Goal: Task Accomplishment & Management: Use online tool/utility

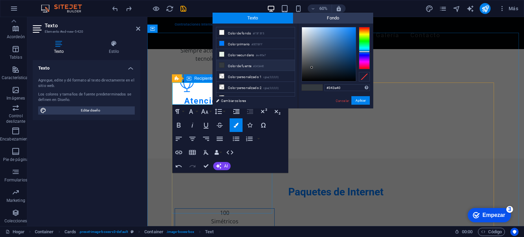
click at [257, 209] on div "​ ​ 100 Simétricos" at bounding box center [225, 220] width 100 height 23
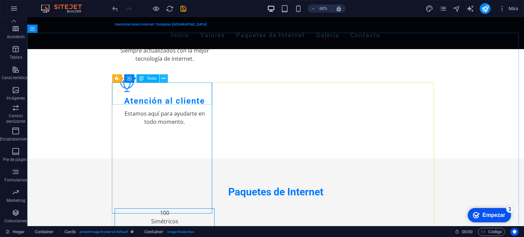
click at [165, 79] on icon at bounding box center [164, 78] width 4 height 7
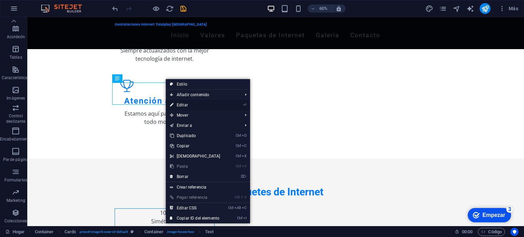
click at [198, 103] on link "⏎ Editar" at bounding box center [195, 105] width 59 height 10
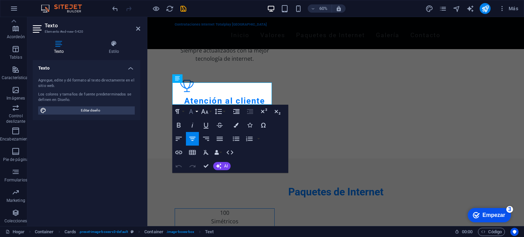
click at [193, 112] on icon "button" at bounding box center [191, 112] width 8 height 8
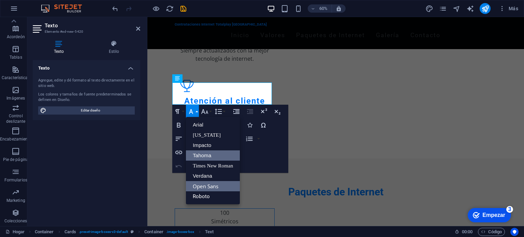
click at [205, 155] on font "Tahoma" at bounding box center [202, 156] width 18 height 6
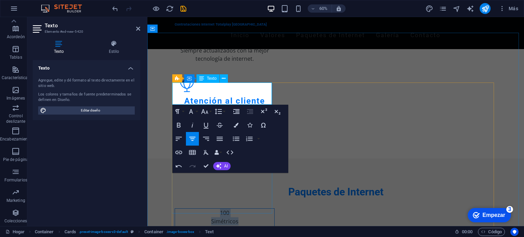
drag, startPoint x: 217, startPoint y: 86, endPoint x: 236, endPoint y: 96, distance: 21.8
click at [236, 209] on div "​ 100 Simétricos" at bounding box center [225, 217] width 88 height 17
click at [196, 112] on button "Familia de fuentes" at bounding box center [192, 112] width 13 height 14
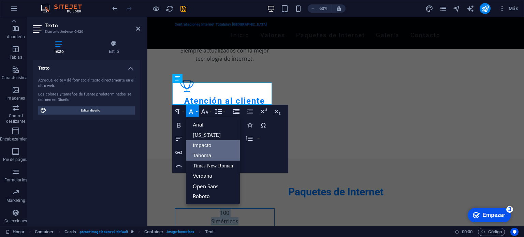
click at [203, 143] on font "Impacto" at bounding box center [202, 145] width 18 height 6
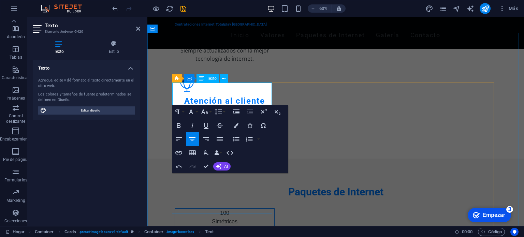
click at [229, 209] on p "​ 100" at bounding box center [225, 213] width 88 height 9
click at [253, 198] on div at bounding box center [336, 203] width 322 height 10
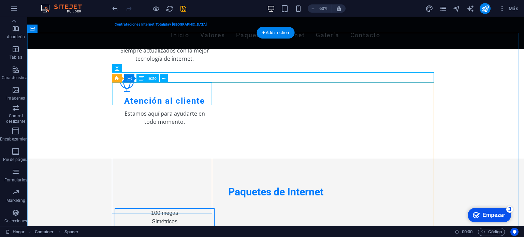
click at [156, 209] on div "100 megas Simétricos" at bounding box center [164, 220] width 99 height 23
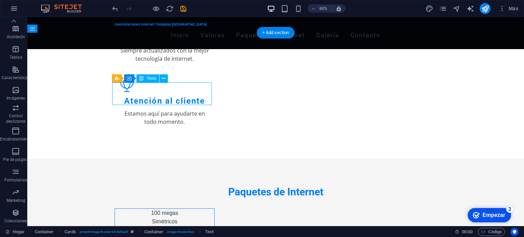
click at [156, 209] on div "100 megas Simétricos" at bounding box center [164, 220] width 99 height 23
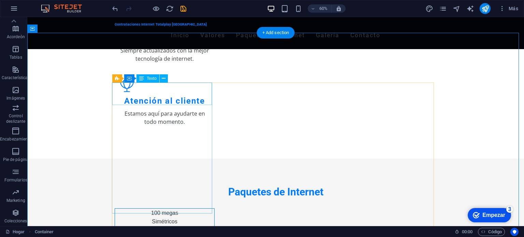
click at [182, 209] on div "100 megas Simétricos" at bounding box center [164, 220] width 99 height 23
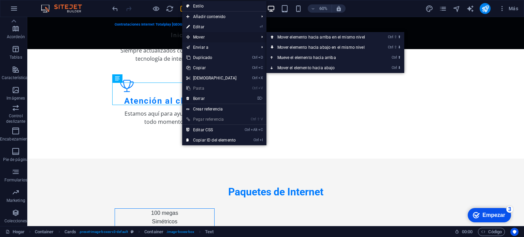
click at [201, 38] on font "Mover" at bounding box center [199, 37] width 12 height 5
click at [290, 46] on font "Mover elemento hacia abajo en el mismo nivel" at bounding box center [321, 47] width 87 height 5
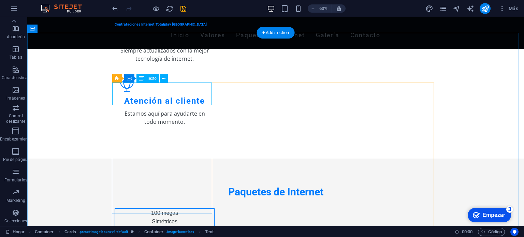
click at [189, 209] on div "100 megas Simétricos" at bounding box center [164, 220] width 99 height 23
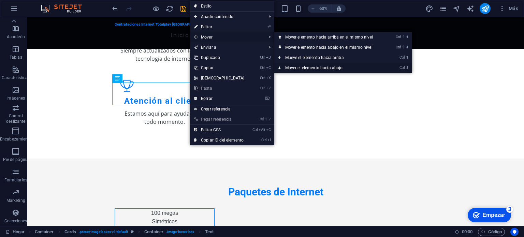
click at [296, 65] on link "Ctrl ⬇ Mover el elemento hacia abajo" at bounding box center [331, 68] width 112 height 10
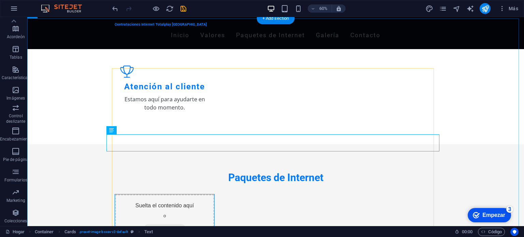
scroll to position [271, 0]
click at [117, 10] on icon "deshacer" at bounding box center [115, 9] width 8 height 8
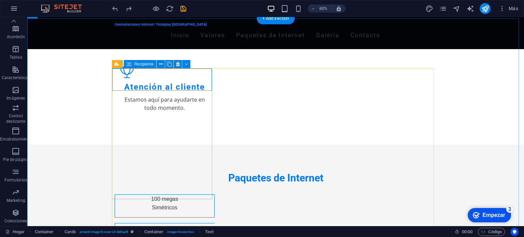
click at [194, 195] on div "100 megas Simétricos" at bounding box center [165, 206] width 100 height 23
click at [177, 195] on div "100 megas Simétricos" at bounding box center [164, 206] width 99 height 23
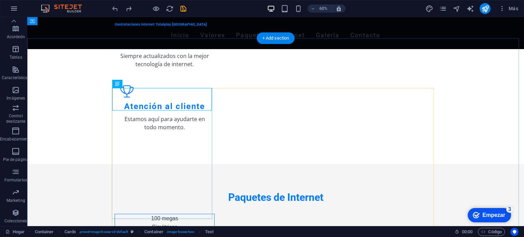
scroll to position [249, 0]
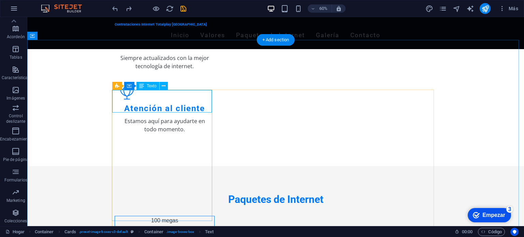
click at [163, 216] on div "100 megas Simétricos" at bounding box center [164, 227] width 99 height 23
click at [175, 216] on div "100 megas Simétricos" at bounding box center [164, 227] width 99 height 23
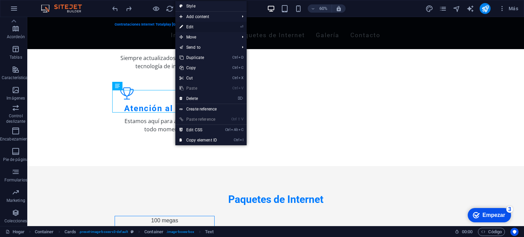
click at [195, 28] on link "⏎ Edit" at bounding box center [198, 27] width 46 height 10
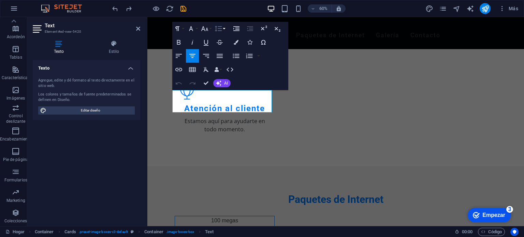
click at [216, 29] on icon "button" at bounding box center [218, 29] width 7 height 6
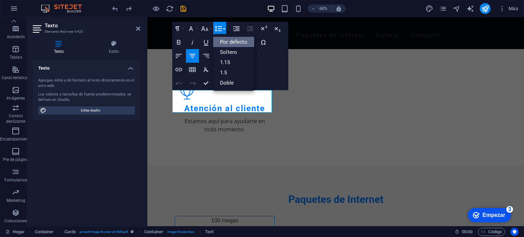
scroll to position [0, 0]
click at [227, 61] on font "1.15" at bounding box center [225, 62] width 10 height 6
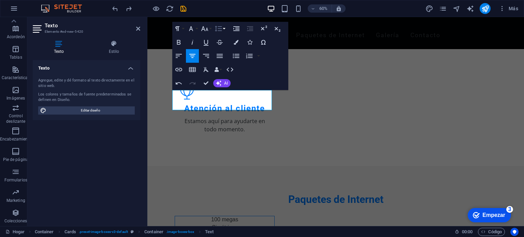
click at [222, 30] on icon "button" at bounding box center [218, 29] width 8 height 8
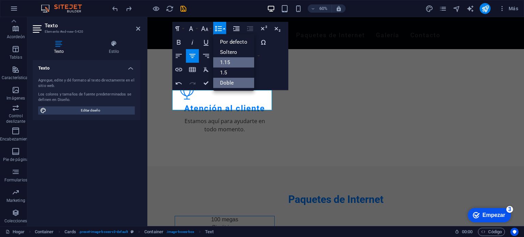
click at [229, 81] on font "Doble" at bounding box center [227, 83] width 14 height 6
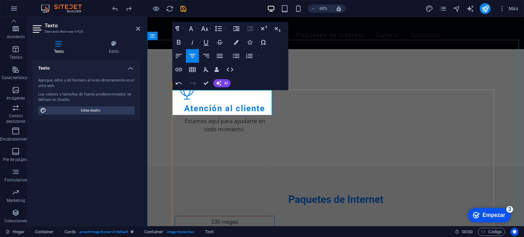
click at [226, 216] on div "100 megas Simétricos" at bounding box center [225, 229] width 100 height 26
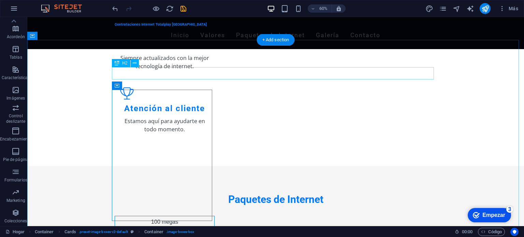
click at [187, 194] on div "Paquetes de Internet" at bounding box center [276, 200] width 322 height 12
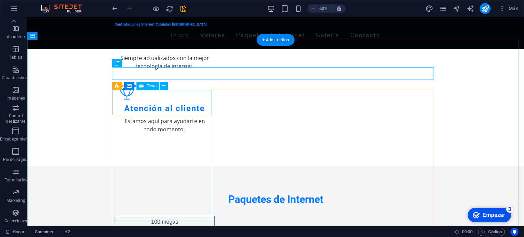
click at [173, 216] on div "100 megas Simétricos" at bounding box center [164, 228] width 99 height 25
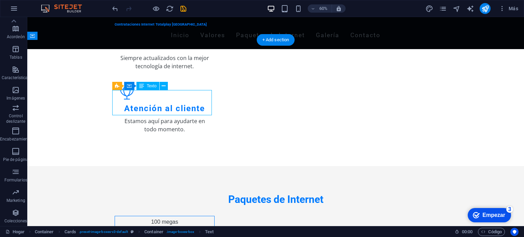
click at [173, 216] on div "100 megas Simétricos" at bounding box center [164, 228] width 99 height 25
click at [168, 216] on div "100 megas Simétricos" at bounding box center [164, 228] width 99 height 25
click at [165, 85] on icon at bounding box center [164, 86] width 4 height 7
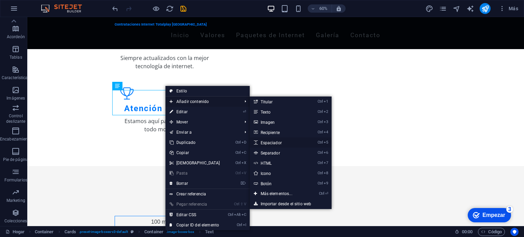
click at [268, 139] on link "Ctrl 5 Espaciador" at bounding box center [278, 143] width 56 height 10
select select "px"
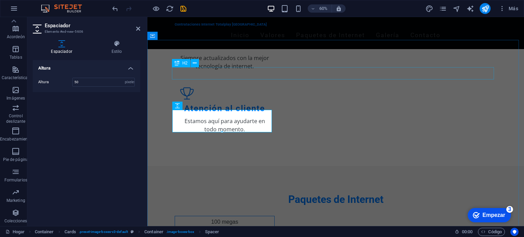
click at [244, 194] on div "Paquetes de Internet" at bounding box center [336, 200] width 322 height 12
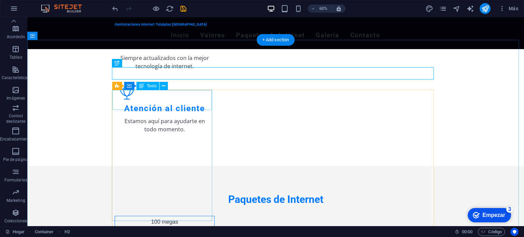
click at [171, 216] on div "100 megas Simétricos" at bounding box center [164, 226] width 99 height 20
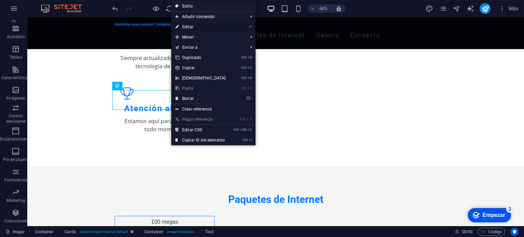
click at [192, 27] on font "Editar" at bounding box center [187, 27] width 11 height 5
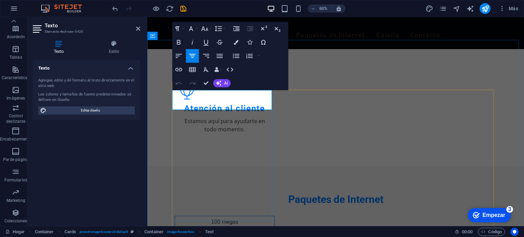
click at [253, 216] on div "100 megas Simétricos" at bounding box center [225, 237] width 100 height 43
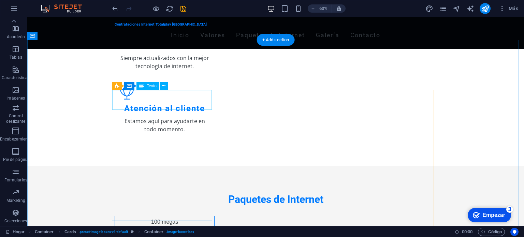
click at [173, 216] on div "100 megas Simétricos" at bounding box center [164, 226] width 99 height 20
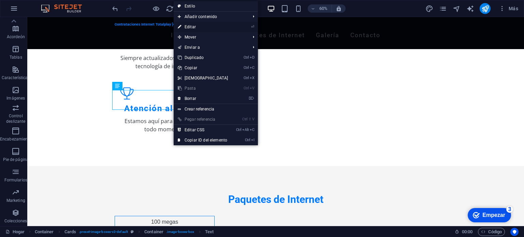
click at [189, 26] on font "Editar" at bounding box center [190, 27] width 11 height 5
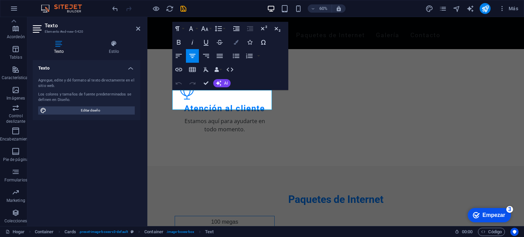
click at [235, 40] on icon "button" at bounding box center [236, 42] width 5 height 5
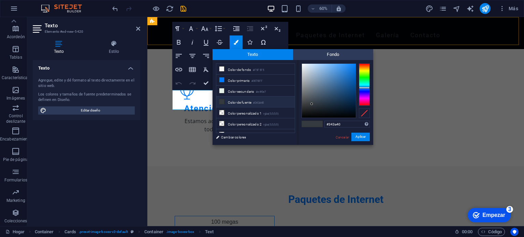
click at [167, 39] on div "Contrataciones Internet Totalplay Mérida Inicio Valores Paquetes de Internet Ga…" at bounding box center [335, 33] width 377 height 32
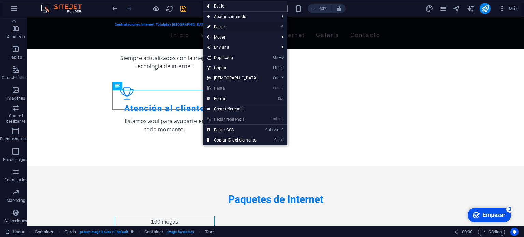
click at [225, 25] on font "Editar" at bounding box center [219, 27] width 11 height 5
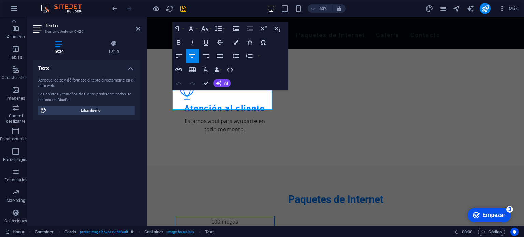
click at [116, 12] on div at bounding box center [149, 8] width 76 height 11
click at [116, 7] on icon "deshacer" at bounding box center [115, 9] width 8 height 8
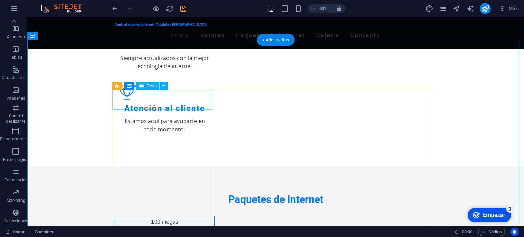
drag, startPoint x: 36, startPoint y: 102, endPoint x: 194, endPoint y: 96, distance: 157.9
click at [194, 216] on div "100 megas Simétricos" at bounding box center [164, 226] width 99 height 20
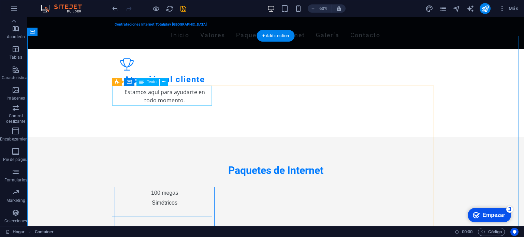
scroll to position [253, 0]
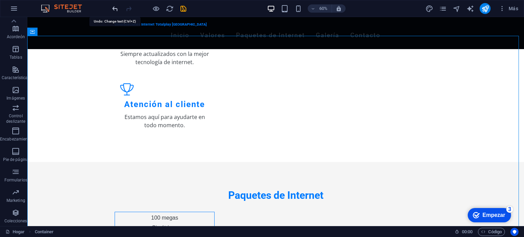
click at [117, 9] on icon "deshacer" at bounding box center [115, 9] width 8 height 8
click at [127, 12] on icon "rehacer" at bounding box center [129, 9] width 8 height 8
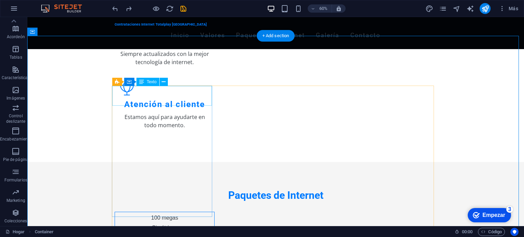
click at [167, 212] on div "100 megas Simétricos" at bounding box center [164, 222] width 99 height 20
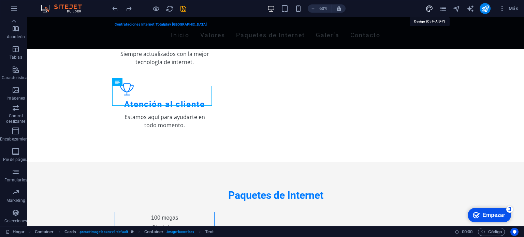
click at [428, 10] on icon "diseño" at bounding box center [430, 9] width 8 height 8
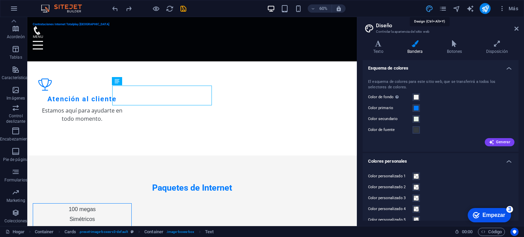
scroll to position [254, 0]
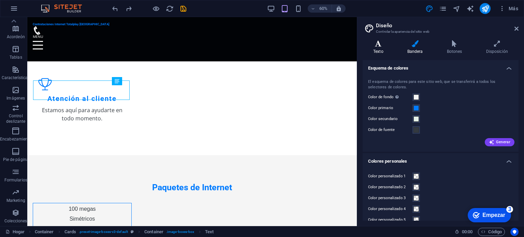
click at [386, 48] on h4 "Texto" at bounding box center [380, 47] width 34 height 14
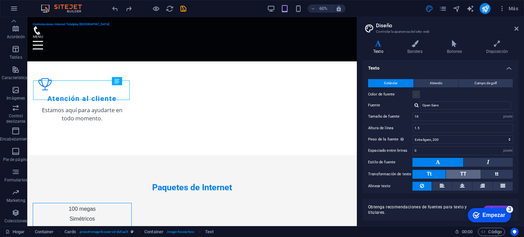
click at [455, 173] on button "TT" at bounding box center [463, 174] width 34 height 9
click at [435, 173] on button "Tt" at bounding box center [429, 174] width 33 height 9
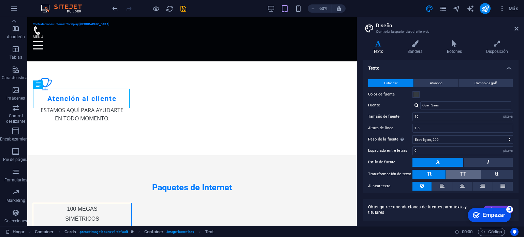
click at [456, 170] on button "TT" at bounding box center [463, 174] width 34 height 9
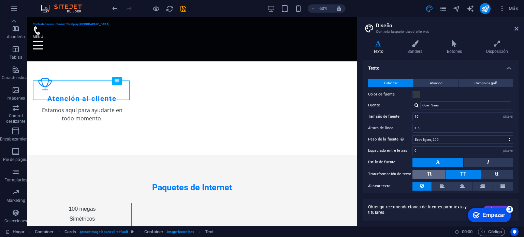
click at [434, 171] on button "Tt" at bounding box center [429, 174] width 33 height 9
click at [461, 185] on icon at bounding box center [462, 186] width 5 height 8
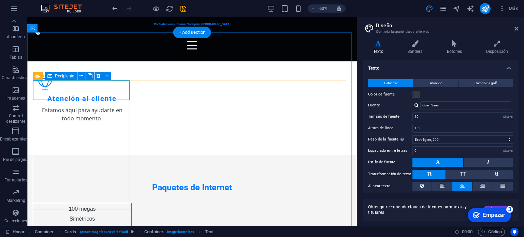
click at [89, 203] on div "100 megas Simétricos" at bounding box center [82, 224] width 99 height 43
click at [107, 203] on div "100 megas Simétricos" at bounding box center [82, 213] width 98 height 20
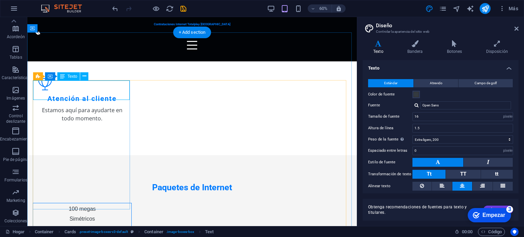
click at [116, 203] on div "100 megas Simétricos" at bounding box center [82, 213] width 98 height 20
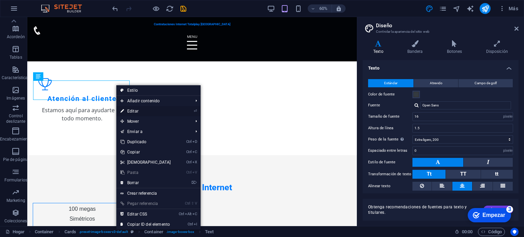
click at [136, 110] on font "Editar" at bounding box center [132, 111] width 11 height 5
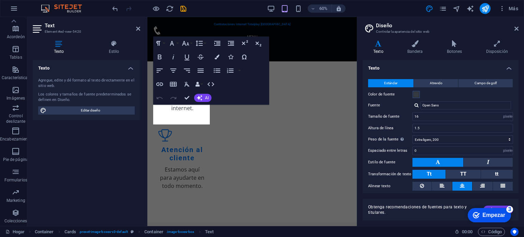
scroll to position [264, 0]
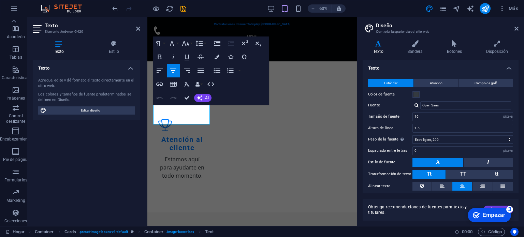
click at [225, 44] on button "Disminuir sangría" at bounding box center [231, 44] width 13 height 14
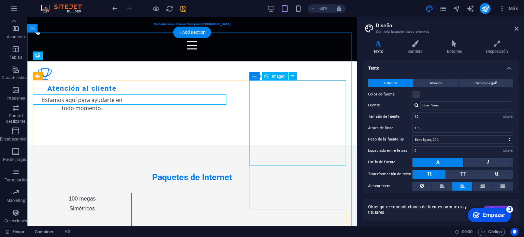
scroll to position [254, 0]
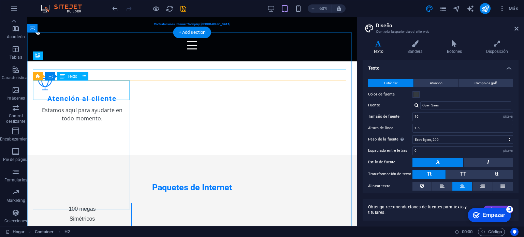
click at [123, 203] on div "100 megas Simétricos" at bounding box center [82, 213] width 98 height 20
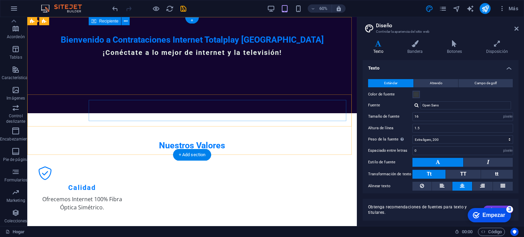
scroll to position [0, 0]
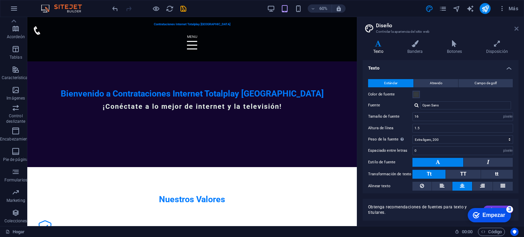
click at [517, 29] on icon at bounding box center [517, 28] width 4 height 5
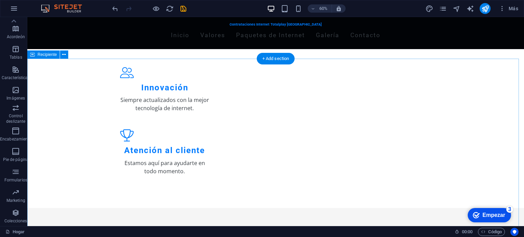
scroll to position [231, 0]
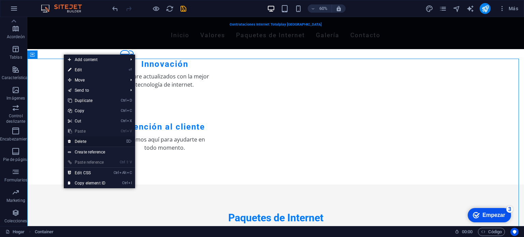
click at [87, 142] on link "⌦ Delete" at bounding box center [87, 142] width 46 height 10
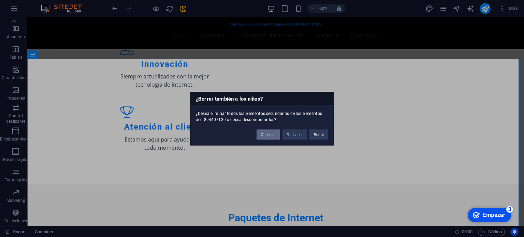
click at [277, 134] on button "Cancelar" at bounding box center [268, 134] width 23 height 10
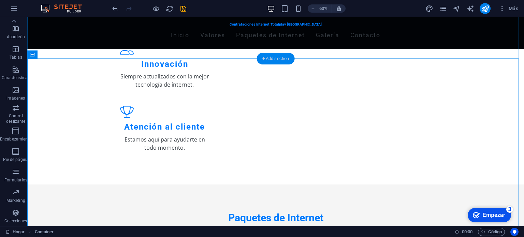
click at [281, 60] on div "+ Add section" at bounding box center [276, 59] width 38 height 12
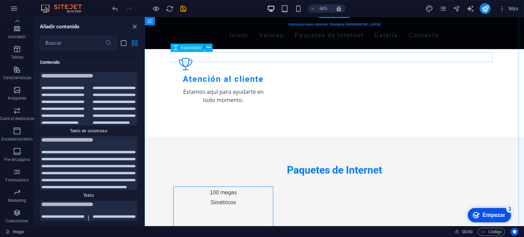
scroll to position [277, 0]
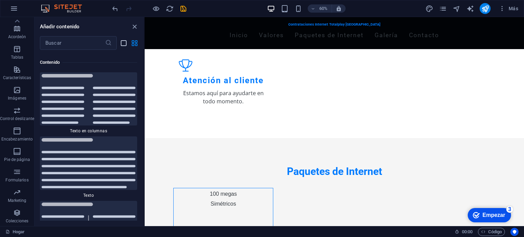
click at [123, 43] on icon "vista de lista" at bounding box center [124, 43] width 8 height 8
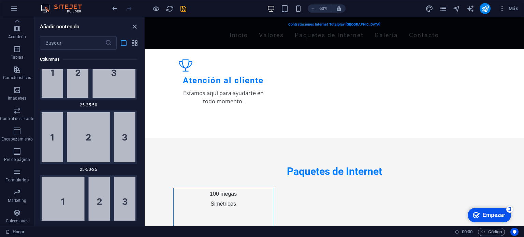
scroll to position [3465, 0]
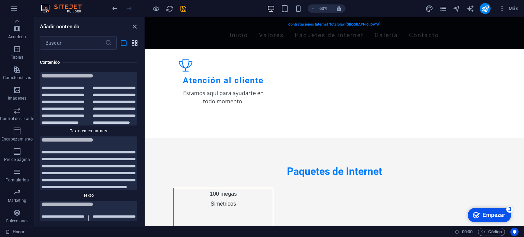
click at [135, 41] on icon "vista de cuadrícula" at bounding box center [135, 43] width 8 height 8
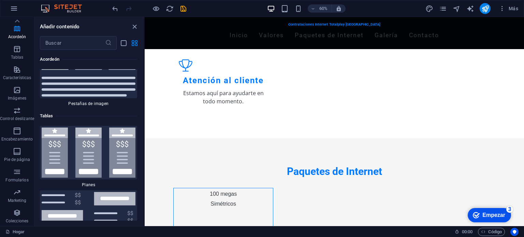
scroll to position [4568, 0]
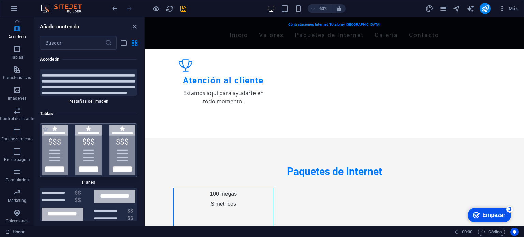
click at [57, 137] on img at bounding box center [89, 150] width 94 height 50
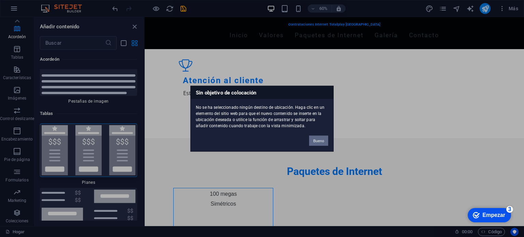
click at [323, 139] on font "Bueno" at bounding box center [318, 141] width 11 height 4
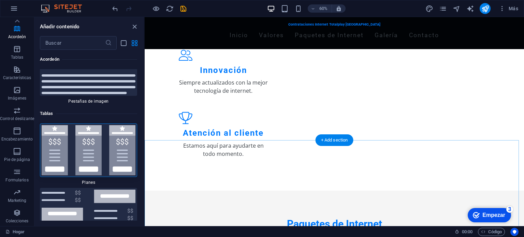
scroll to position [149, 0]
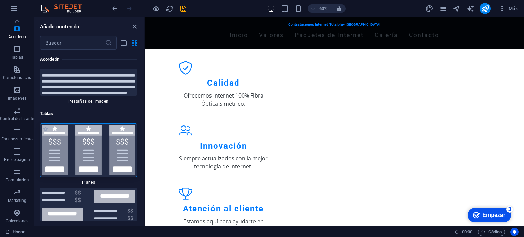
click at [126, 154] on img at bounding box center [89, 150] width 94 height 50
click at [122, 159] on img at bounding box center [89, 150] width 94 height 50
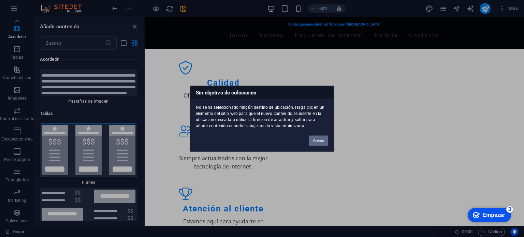
click at [312, 141] on button "Bueno" at bounding box center [318, 141] width 19 height 10
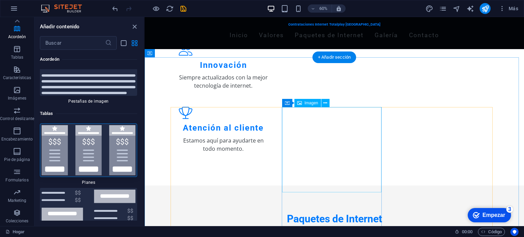
scroll to position [232, 0]
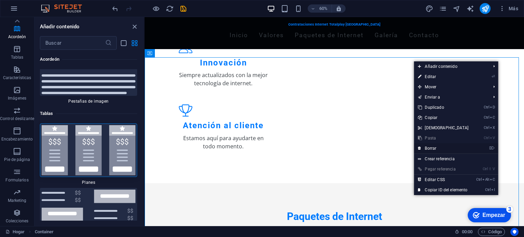
click at [440, 146] on link "⌦ Borrar" at bounding box center [443, 148] width 59 height 10
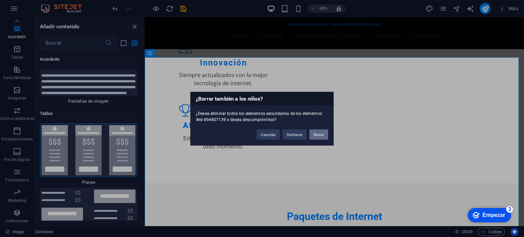
click at [320, 136] on font "Borrar" at bounding box center [319, 134] width 11 height 4
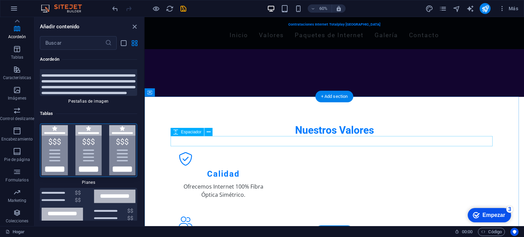
scroll to position [55, 0]
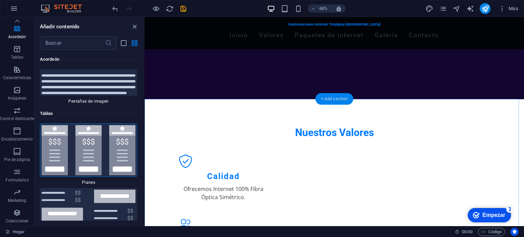
click at [339, 103] on div "+ Add section" at bounding box center [335, 99] width 38 height 12
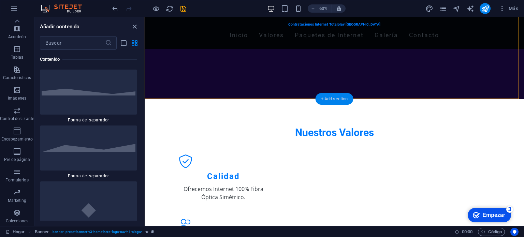
scroll to position [2313, 0]
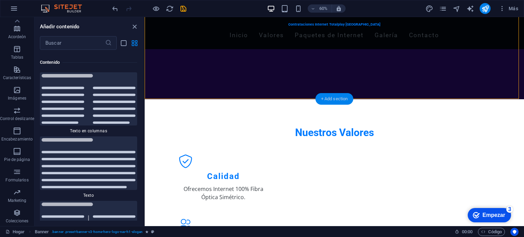
click at [339, 103] on div "+ Add section" at bounding box center [335, 99] width 38 height 12
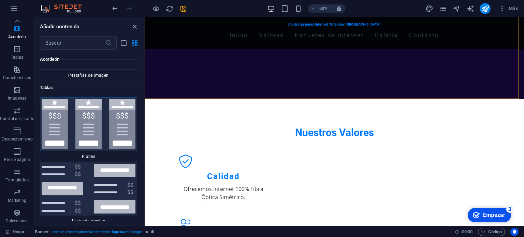
scroll to position [4597, 0]
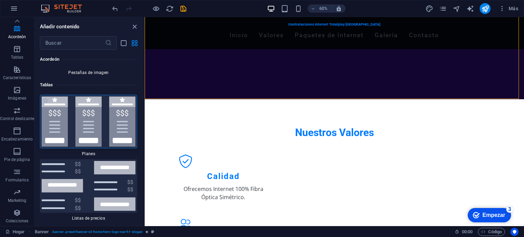
click at [99, 139] on img at bounding box center [89, 122] width 94 height 50
click at [145, 139] on div "Arrastre aquí para reemplazar el contenido existente. Presione "Ctrl" para crea…" at bounding box center [335, 121] width 380 height 209
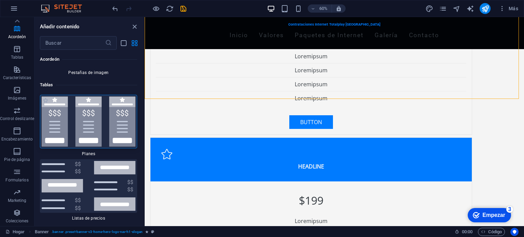
scroll to position [6, 0]
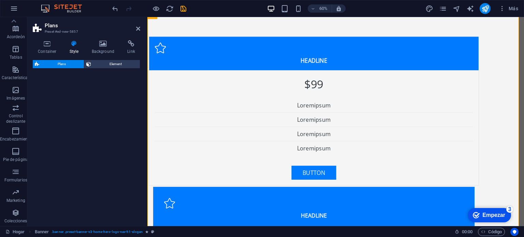
select select "rem"
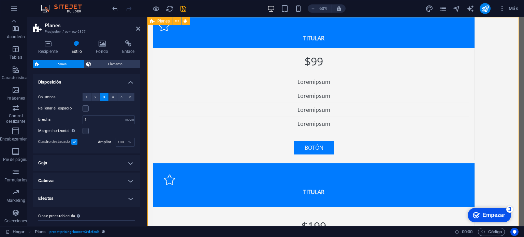
scroll to position [0, 0]
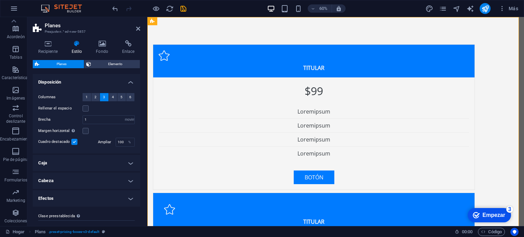
click at [141, 28] on aside "Planes Preajuste n.° ed-new-5857 Recipiente Estilo Fondo Enlace Tamaño Altura P…" at bounding box center [87, 121] width 120 height 209
click at [138, 28] on icon at bounding box center [138, 28] width 4 height 5
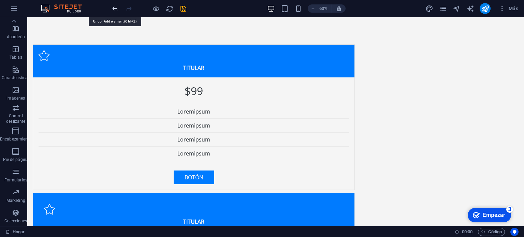
click at [116, 6] on icon "deshacer" at bounding box center [115, 9] width 8 height 8
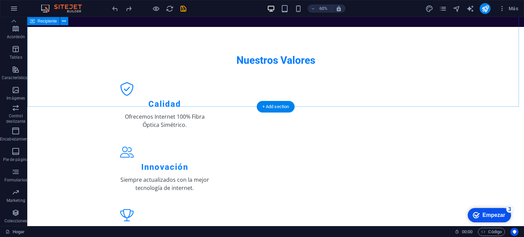
scroll to position [182, 0]
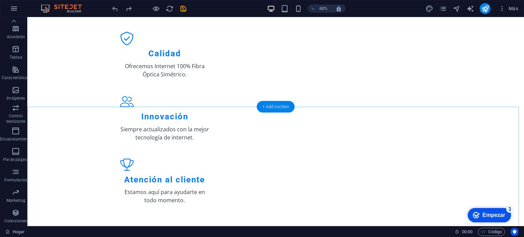
click at [281, 109] on div "+ Add section" at bounding box center [276, 107] width 38 height 12
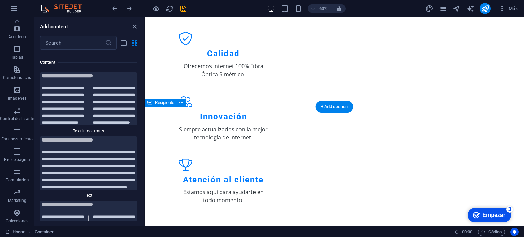
scroll to position [2313, 0]
click at [329, 104] on div "+ Add section" at bounding box center [335, 107] width 38 height 12
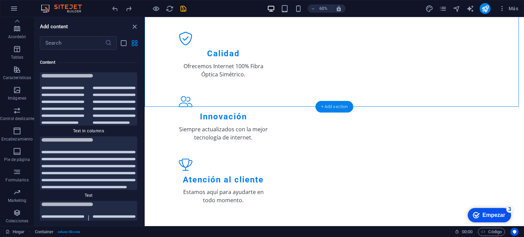
click at [329, 104] on div "+ Add section" at bounding box center [335, 107] width 38 height 12
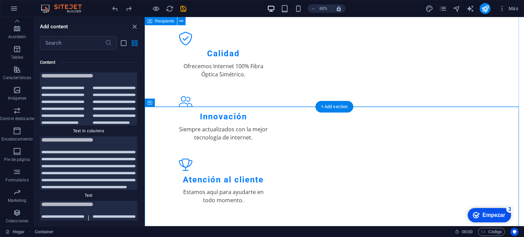
click at [212, 86] on div "Nuestros Valores Calidad Ofrecemos Internet 100% Fibra Óptica Simétrico. Innova…" at bounding box center [335, 106] width 380 height 261
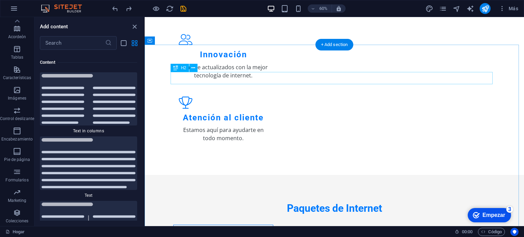
scroll to position [234, 0]
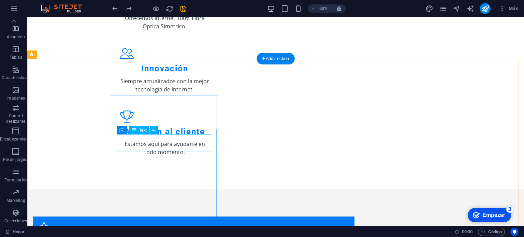
drag, startPoint x: 198, startPoint y: 151, endPoint x: 285, endPoint y: 140, distance: 88.1
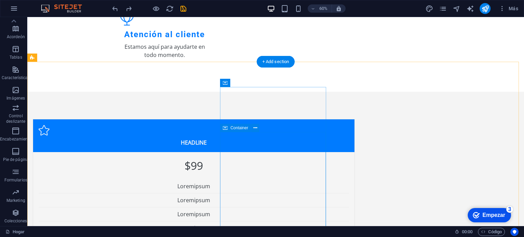
scroll to position [227, 0]
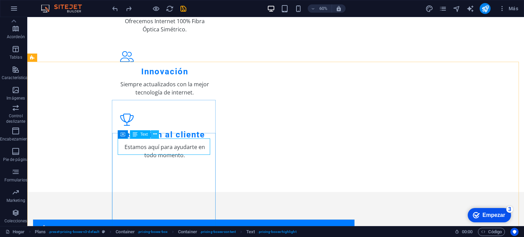
click at [153, 132] on icon at bounding box center [155, 134] width 4 height 7
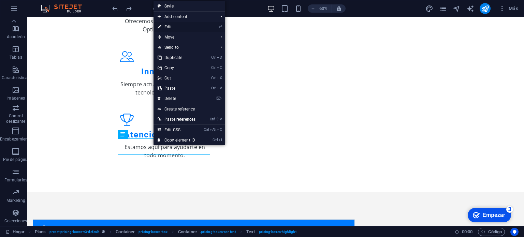
click at [173, 27] on link "⏎ Edit" at bounding box center [177, 27] width 46 height 10
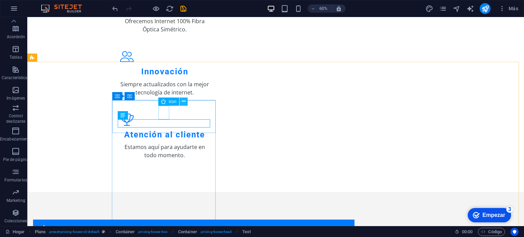
click at [183, 102] on icon at bounding box center [184, 101] width 4 height 7
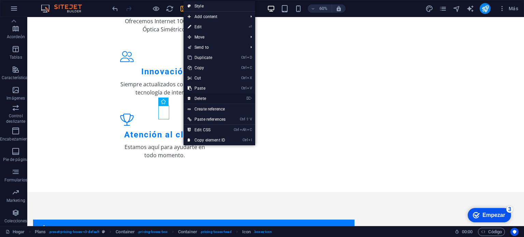
click at [200, 98] on link "⌦ Delete" at bounding box center [207, 99] width 46 height 10
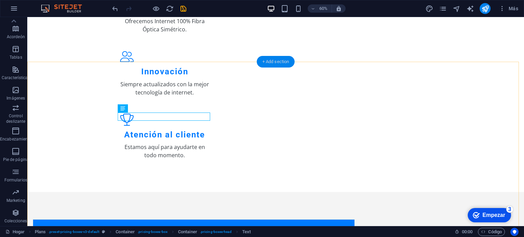
click at [281, 64] on div "+ Add section" at bounding box center [276, 62] width 38 height 12
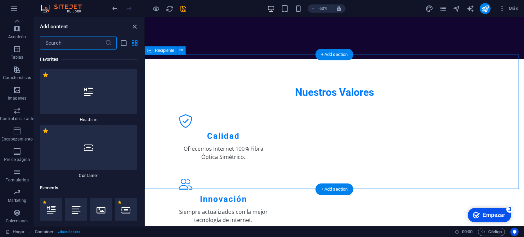
scroll to position [2313, 0]
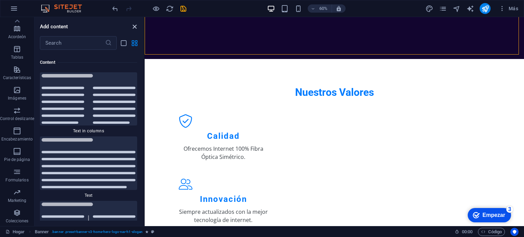
click at [133, 27] on icon "close panel" at bounding box center [135, 27] width 8 height 8
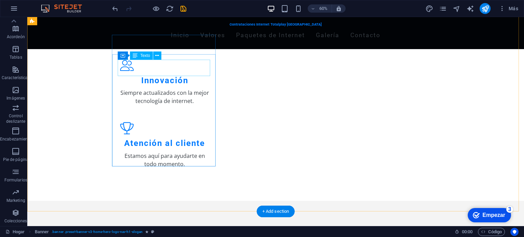
scroll to position [299, 0]
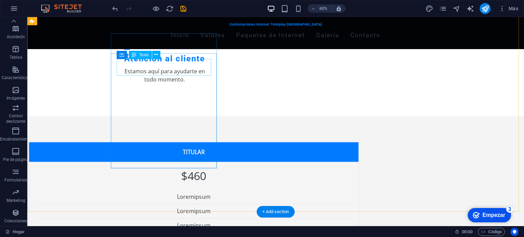
click at [178, 168] on div "$460" at bounding box center [194, 176] width 319 height 17
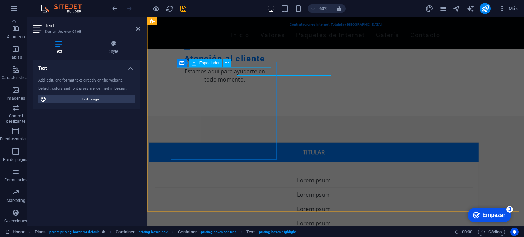
scroll to position [291, 0]
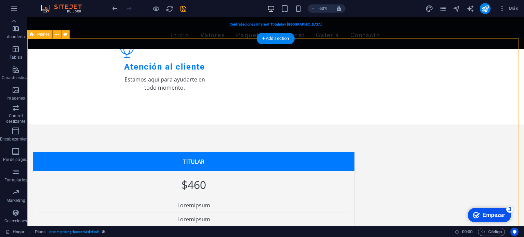
scroll to position [251, 0]
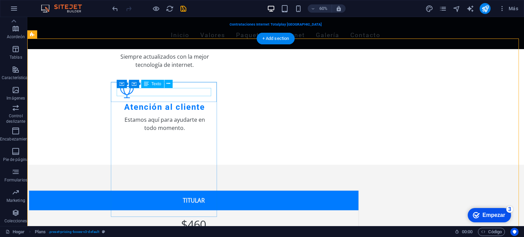
click at [173, 197] on div "Titular" at bounding box center [194, 201] width 319 height 9
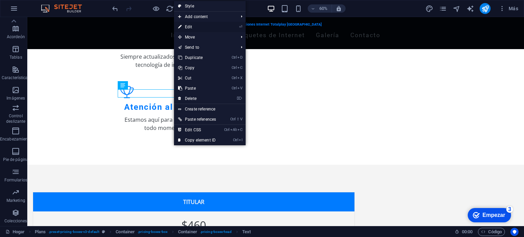
click at [192, 24] on link "⏎ Edit" at bounding box center [197, 27] width 46 height 10
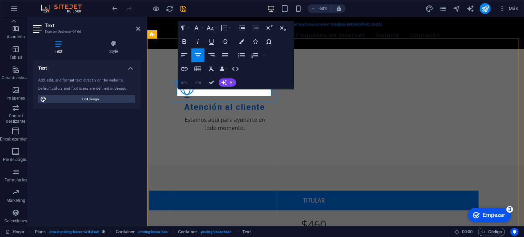
click at [230, 197] on p "Titular" at bounding box center [314, 201] width 319 height 9
click at [236, 197] on p "Titular" at bounding box center [314, 201] width 319 height 9
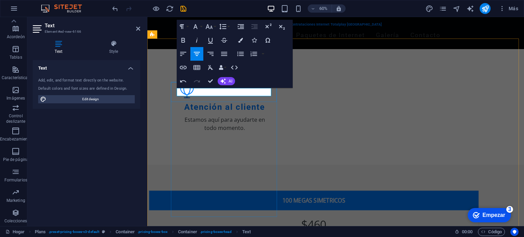
click at [202, 197] on p "100 MEGAS SIMETRICOS" at bounding box center [314, 201] width 319 height 9
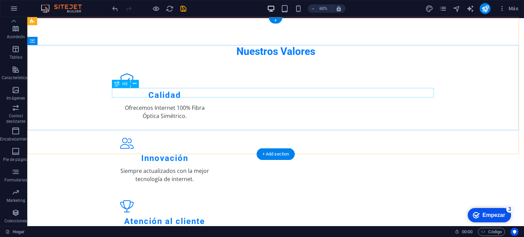
scroll to position [0, 0]
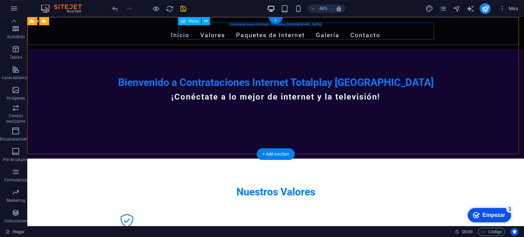
click at [324, 31] on nav "Inicio Valores Paquetes de Internet Galería Contacto" at bounding box center [276, 35] width 322 height 17
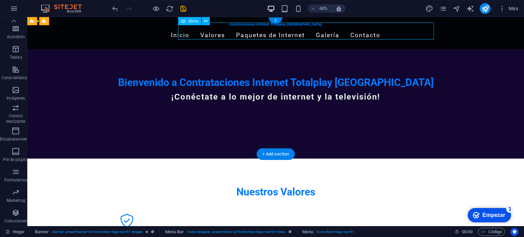
click at [324, 31] on nav "Inicio Valores Paquetes de Internet Galería Contacto" at bounding box center [276, 35] width 322 height 17
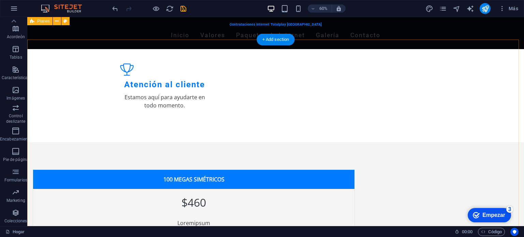
scroll to position [250, 0]
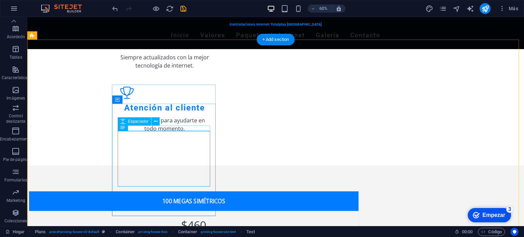
click at [171, 234] on div at bounding box center [194, 236] width 319 height 5
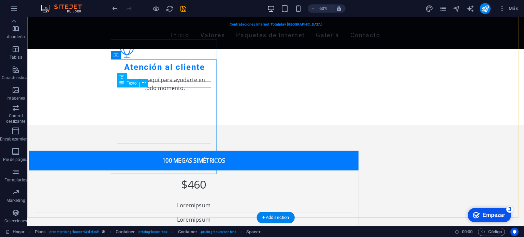
scroll to position [293, 0]
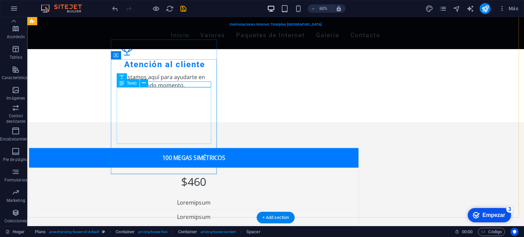
click at [187, 196] on div "Lorem ipsum Lorem ipsum Lorem ipsum Lorem ipsum" at bounding box center [194, 224] width 319 height 57
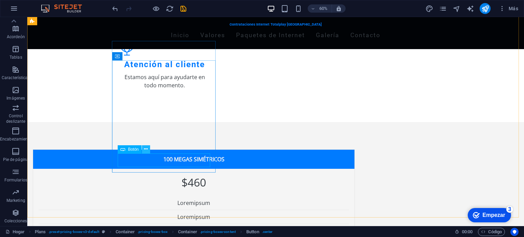
click at [144, 148] on icon at bounding box center [146, 149] width 4 height 7
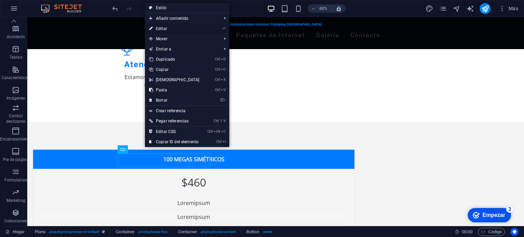
click at [164, 26] on link "⏎ Editar" at bounding box center [174, 29] width 59 height 10
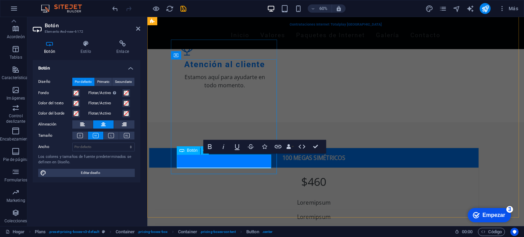
drag, startPoint x: 236, startPoint y: 164, endPoint x: 185, endPoint y: 120, distance: 67.6
click at [185, 196] on div "Lorem ipsum Lorem ipsum Lorem ipsum Lorem ipsum" at bounding box center [314, 224] width 319 height 57
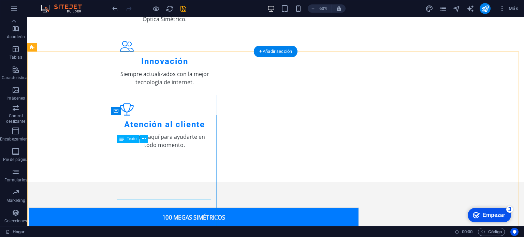
scroll to position [254, 0]
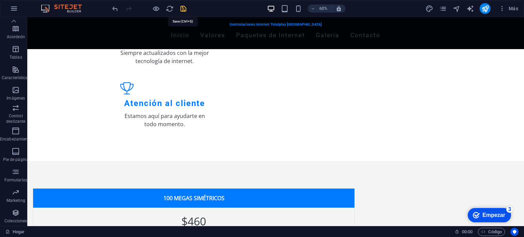
click at [183, 8] on icon "ahorrar" at bounding box center [184, 9] width 8 height 8
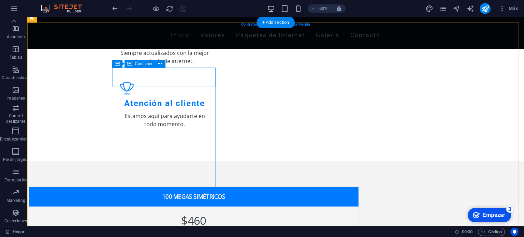
scroll to position [285, 0]
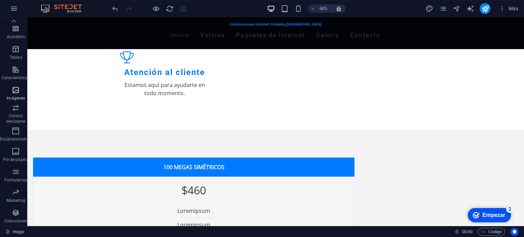
click at [19, 98] on font "Imágenes" at bounding box center [15, 98] width 18 height 5
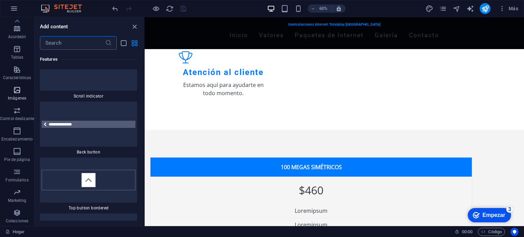
scroll to position [6846, 0]
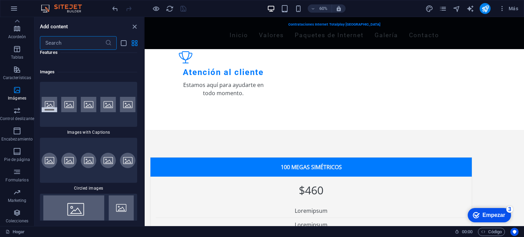
click at [62, 44] on input "text" at bounding box center [72, 43] width 65 height 14
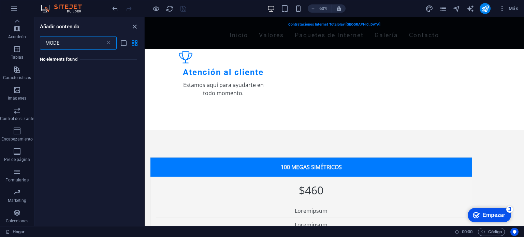
scroll to position [0, 0]
type input "MODEM"
click at [18, 74] on span "Características" at bounding box center [17, 74] width 34 height 16
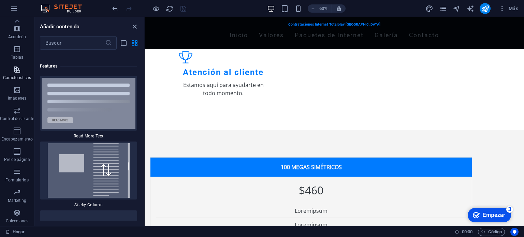
scroll to position [5201, 0]
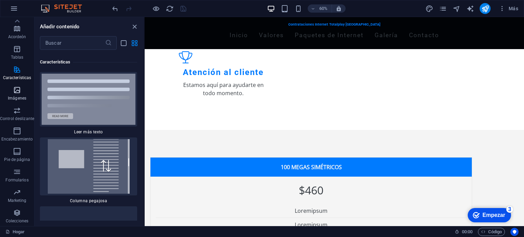
click at [18, 86] on button "Imágenes" at bounding box center [17, 93] width 34 height 20
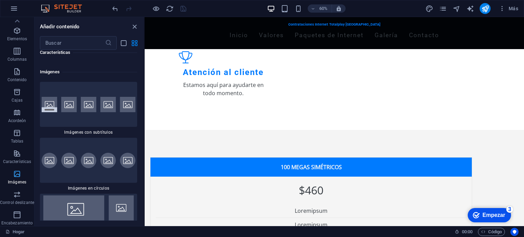
scroll to position [13, 0]
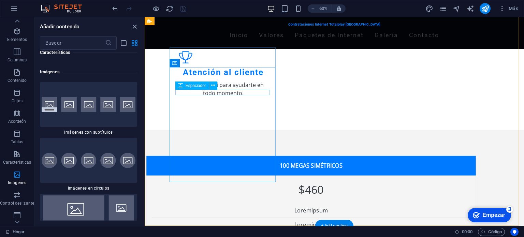
click at [228, 198] on div at bounding box center [311, 200] width 319 height 5
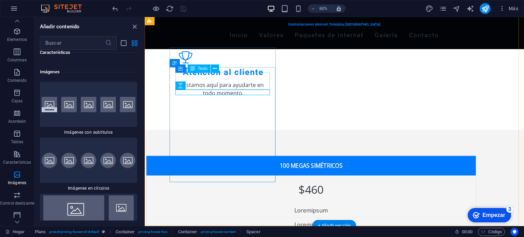
click at [235, 181] on div "$460" at bounding box center [311, 189] width 319 height 17
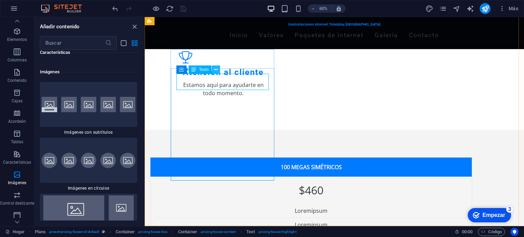
click at [215, 68] on icon at bounding box center [216, 69] width 4 height 7
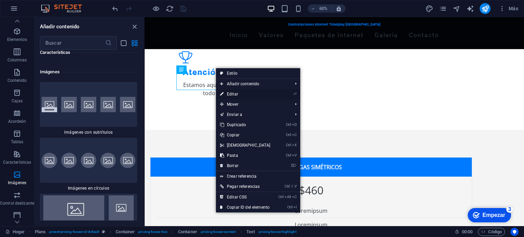
click at [236, 94] on font "Editar" at bounding box center [232, 94] width 11 height 5
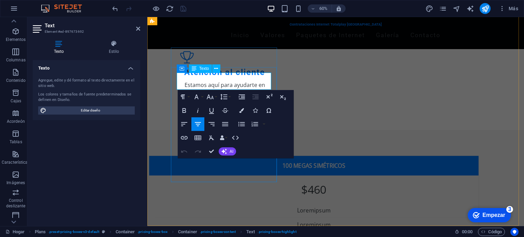
click at [236, 181] on p "$460" at bounding box center [314, 189] width 319 height 17
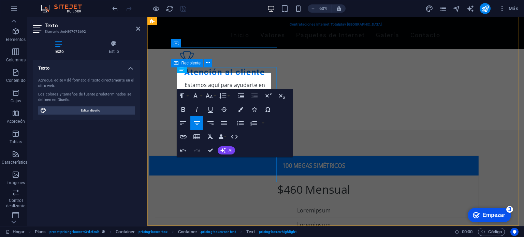
click at [171, 176] on div "$460 Mensual Lorem ipsum Lorem ipsum Lorem ipsum Lorem ipsum BOTÓN" at bounding box center [314, 233] width 330 height 115
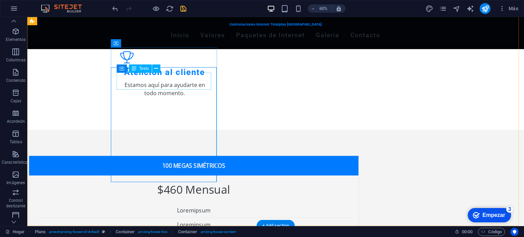
click at [199, 181] on div "$460 Mensual" at bounding box center [194, 189] width 319 height 17
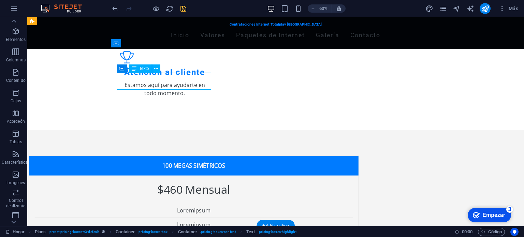
click at [202, 181] on div "$460 Mensual" at bounding box center [194, 189] width 319 height 17
click at [201, 181] on div "$460 Mensual" at bounding box center [194, 189] width 319 height 17
click at [203, 181] on div "$460 Mensual" at bounding box center [194, 189] width 319 height 17
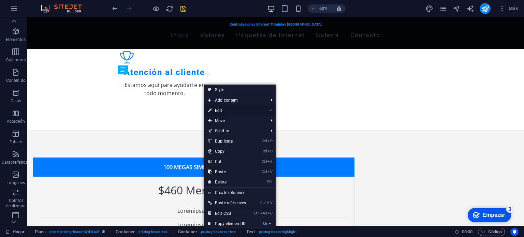
click at [219, 109] on link "⏎ Edit" at bounding box center [227, 110] width 46 height 10
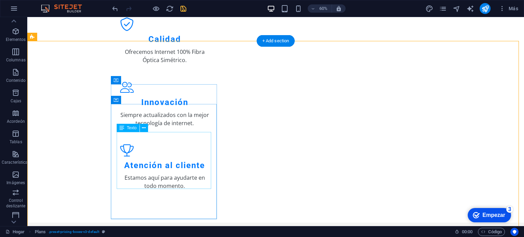
scroll to position [248, 0]
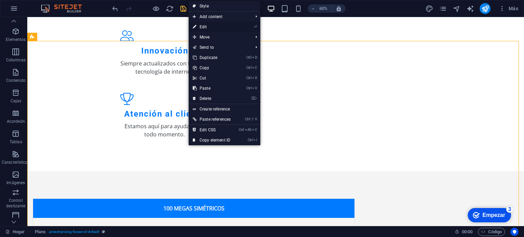
click at [208, 25] on link "⏎ Edit" at bounding box center [212, 27] width 46 height 10
select select "rem"
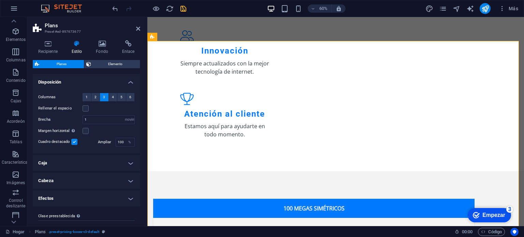
click at [138, 25] on h2 "Plans" at bounding box center [93, 26] width 96 height 6
click at [139, 29] on icon at bounding box center [138, 28] width 4 height 5
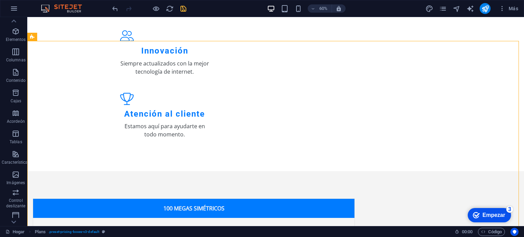
click at [198, 16] on div "60% Más" at bounding box center [262, 8] width 524 height 16
drag, startPoint x: 226, startPoint y: 33, endPoint x: 167, endPoint y: 62, distance: 66.0
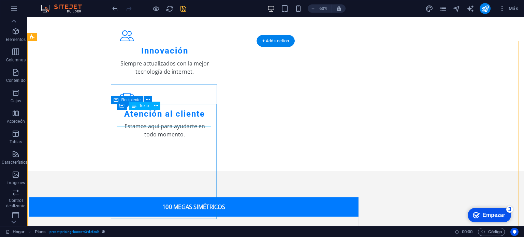
click at [188, 223] on div "$460 Mensual" at bounding box center [194, 231] width 319 height 17
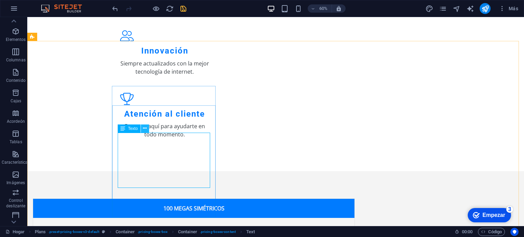
click at [143, 130] on icon at bounding box center [145, 128] width 4 height 7
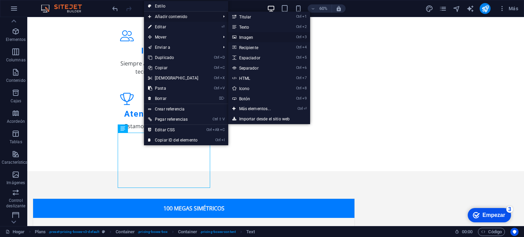
click at [244, 36] on font "Imagen" at bounding box center [246, 37] width 14 height 5
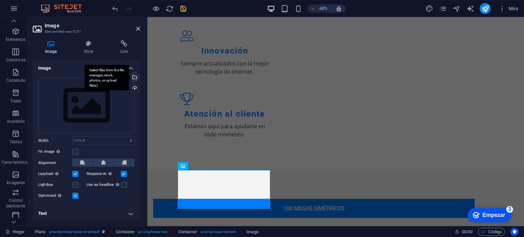
click at [129, 75] on div "Select files from the file manager, stock photos, or upload file(s)" at bounding box center [107, 78] width 44 height 26
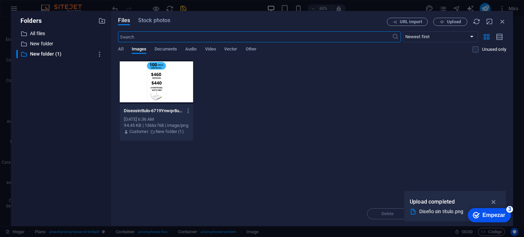
scroll to position [259, 0]
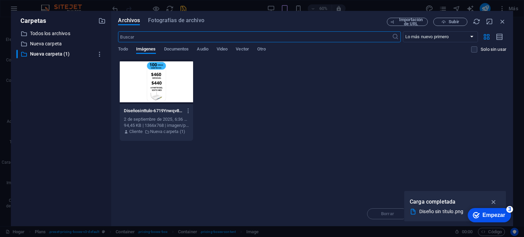
click at [138, 40] on input "text" at bounding box center [255, 36] width 274 height 11
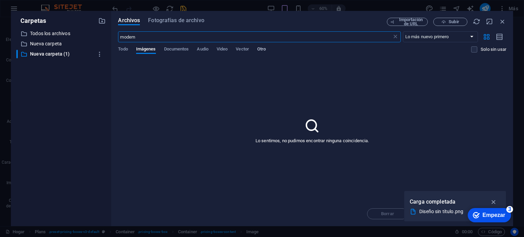
type input "modem"
click at [264, 47] on font "Otro" at bounding box center [261, 48] width 9 height 5
click at [246, 49] on font "Vector" at bounding box center [242, 48] width 13 height 5
click at [224, 50] on font "Video" at bounding box center [222, 48] width 11 height 5
click at [210, 49] on div "Todo Imágenes Documentos Audio Video Vector Otro" at bounding box center [294, 52] width 353 height 13
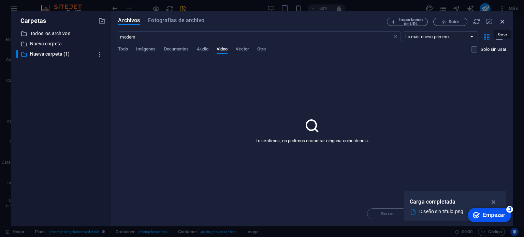
click at [500, 22] on icon "button" at bounding box center [503, 22] width 8 height 8
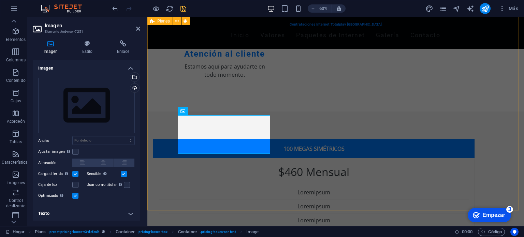
scroll to position [303, 0]
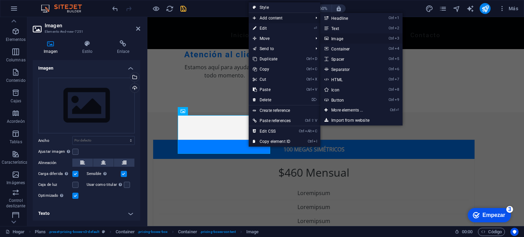
click at [342, 41] on link "Ctrl 3 Image" at bounding box center [349, 38] width 56 height 10
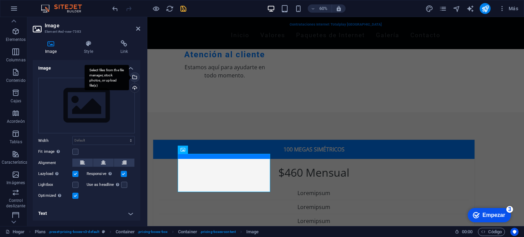
click at [134, 77] on div "Select files from the file manager, stock photos, or upload file(s)" at bounding box center [134, 78] width 10 height 10
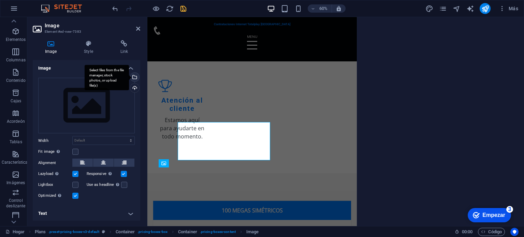
scroll to position [335, 0]
